Goal: Navigation & Orientation: Understand site structure

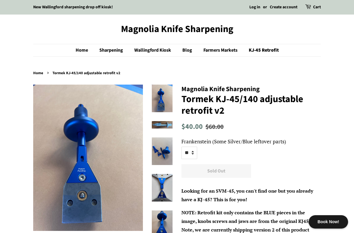
click at [112, 51] on link "Sharpening" at bounding box center [112, 50] width 34 height 12
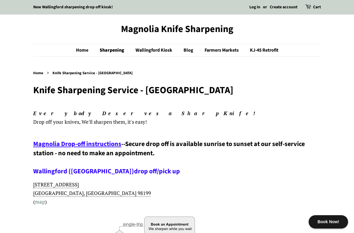
click at [115, 50] on link "Sharpening" at bounding box center [112, 50] width 35 height 12
click at [224, 52] on link "Farmers Markets" at bounding box center [222, 50] width 44 height 12
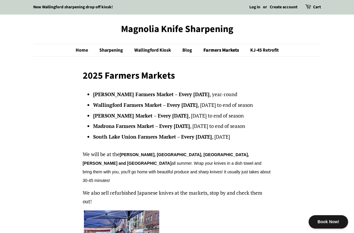
click at [157, 44] on link "Wallingford Kiosk" at bounding box center [153, 50] width 47 height 12
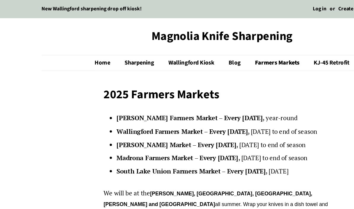
click at [187, 49] on link "Blog" at bounding box center [188, 50] width 20 height 12
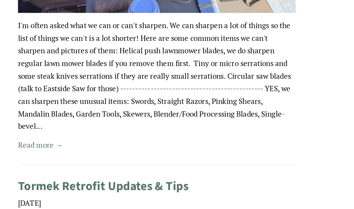
scroll to position [307, 0]
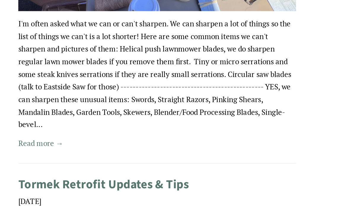
click at [36, 145] on link "Read more →" at bounding box center [48, 148] width 31 height 7
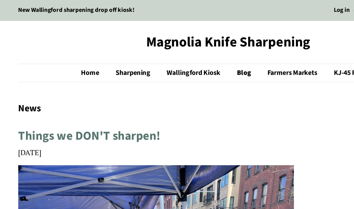
scroll to position [0, 0]
